Goal: Information Seeking & Learning: Learn about a topic

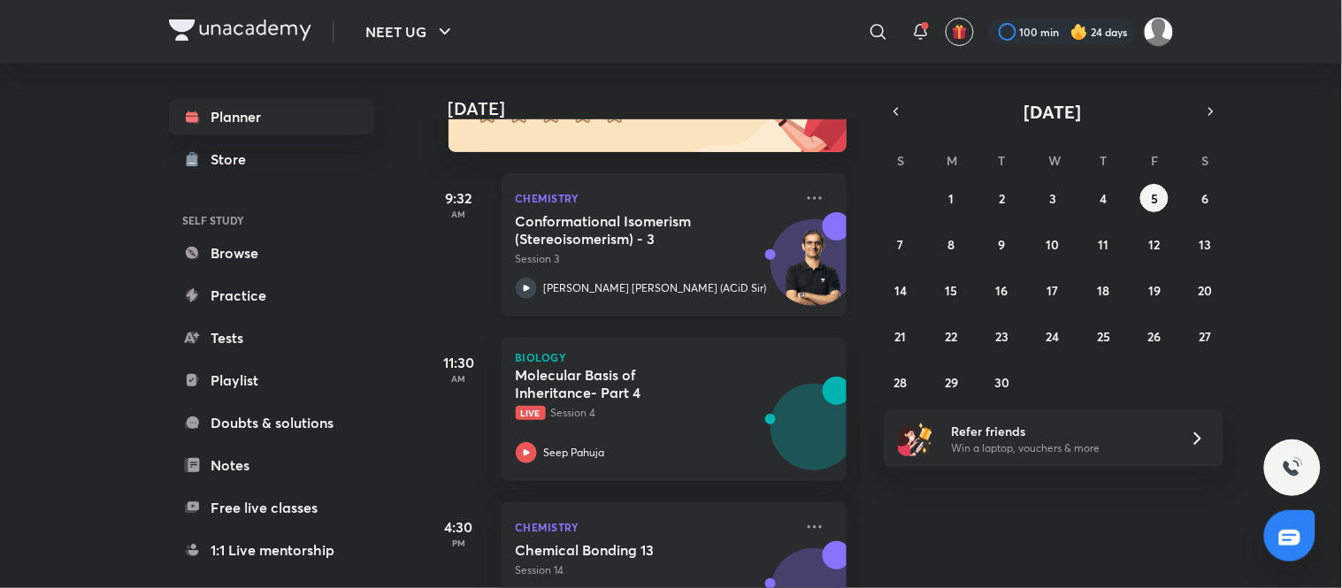
scroll to position [297, 0]
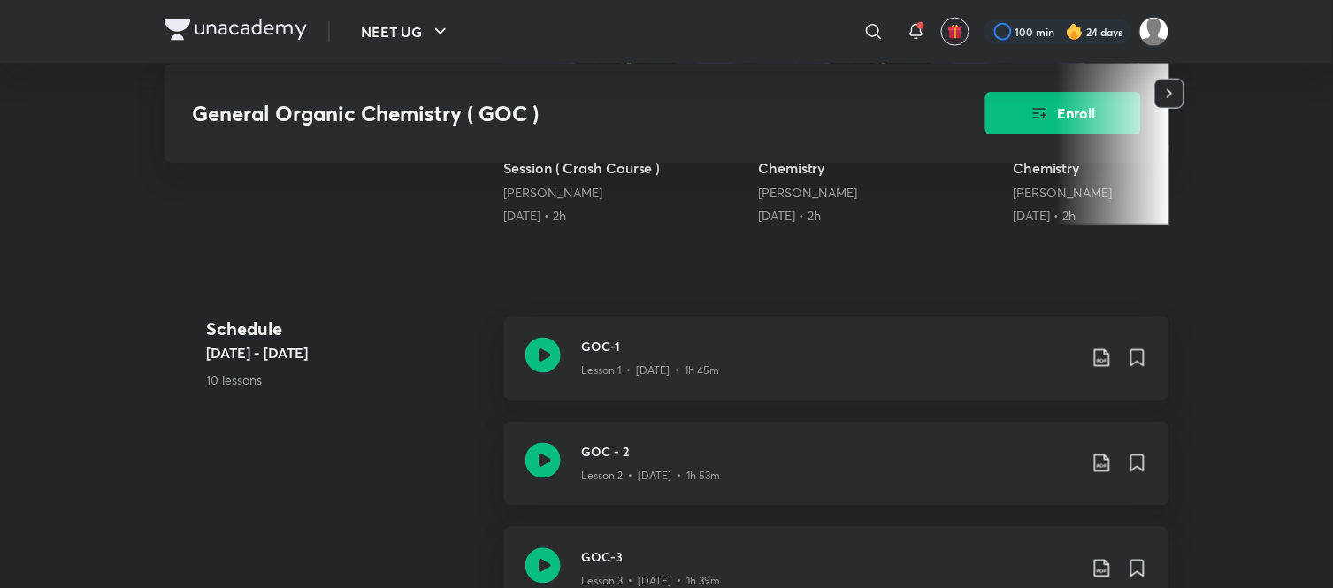
scroll to position [533, 0]
